Goal: Information Seeking & Learning: Learn about a topic

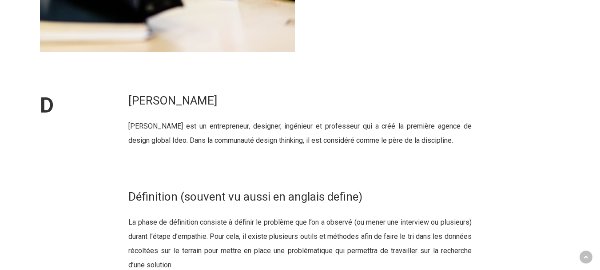
scroll to position [3540, 0]
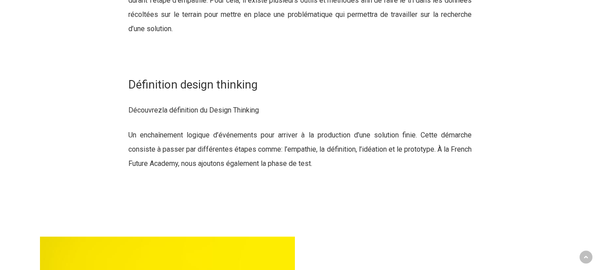
click at [224, 114] on link "la définition du Design Thinking" at bounding box center [210, 110] width 97 height 8
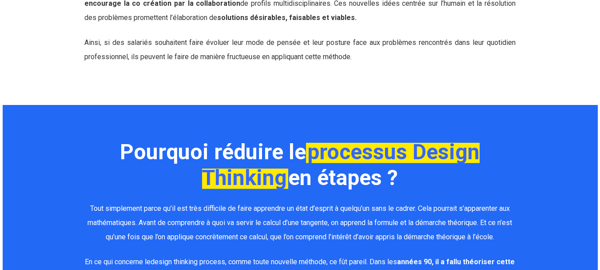
scroll to position [1652, 0]
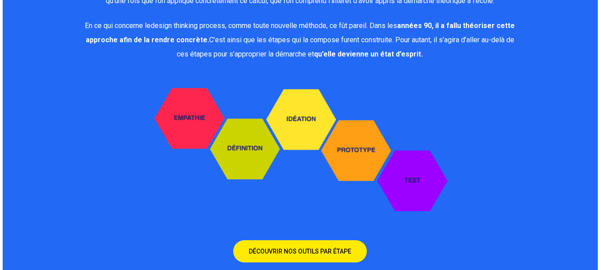
click at [598, 216] on div at bounding box center [301, 123] width 596 height 509
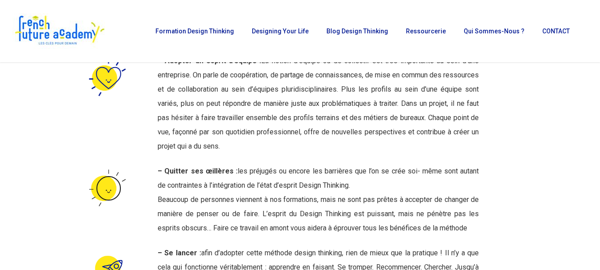
scroll to position [3266, 0]
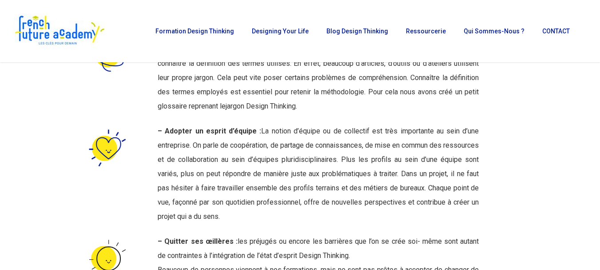
click at [282, 110] on link "jargon Design Thinking." at bounding box center [262, 106] width 72 height 8
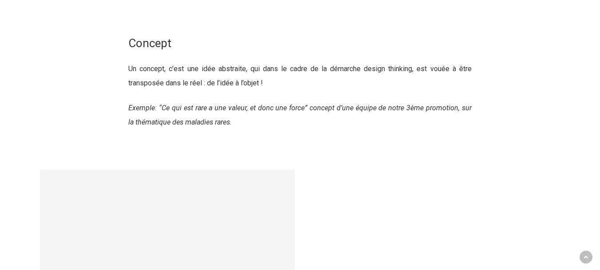
scroll to position [2360, 0]
